Goal: Find specific page/section

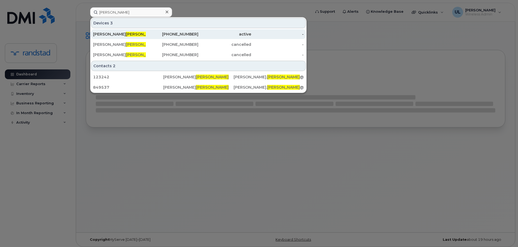
type input "[PERSON_NAME]"
click at [129, 32] on div "[PERSON_NAME]" at bounding box center [119, 33] width 53 height 5
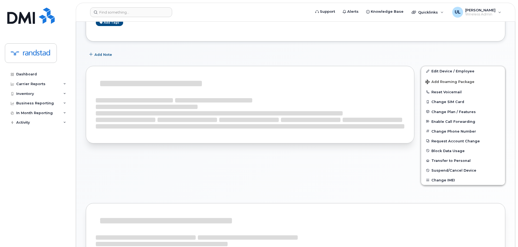
scroll to position [100, 0]
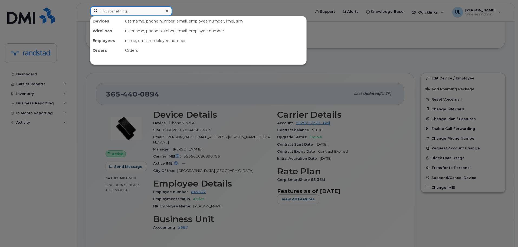
paste input "Paresh"
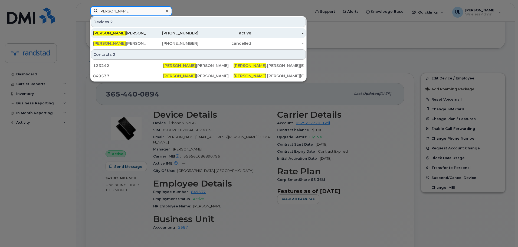
type input "Paresh"
click at [208, 36] on div "active" at bounding box center [225, 33] width 53 height 10
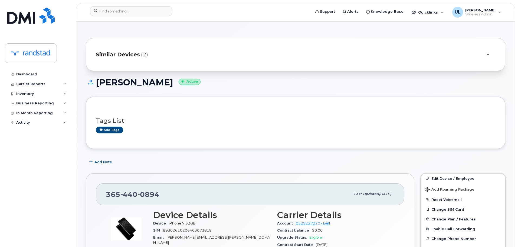
click at [483, 58] on div at bounding box center [487, 54] width 15 height 13
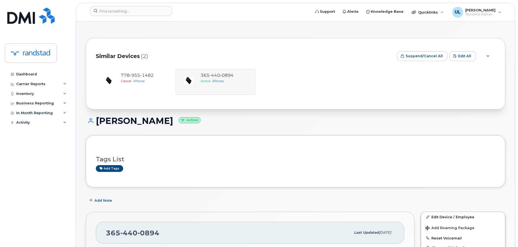
click at [489, 57] on icon at bounding box center [488, 56] width 3 height 4
